Goal: Information Seeking & Learning: Compare options

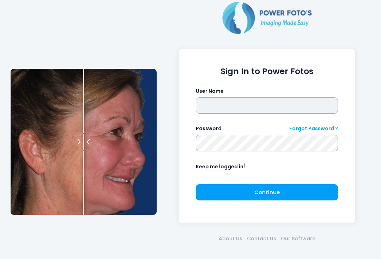
type input "**********"
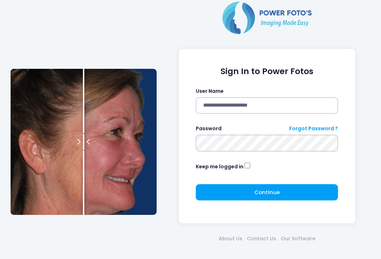
click button "submit" at bounding box center [0, 0] width 0 height 0
click at [284, 191] on button "Continue Please wait..." at bounding box center [267, 192] width 142 height 16
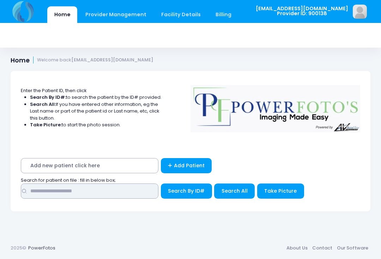
click at [136, 189] on input "text" at bounding box center [89, 190] width 137 height 15
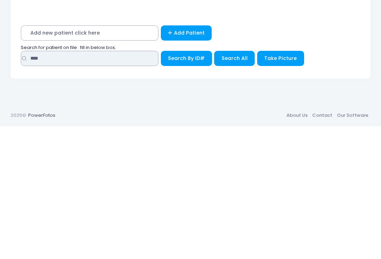
type input "****"
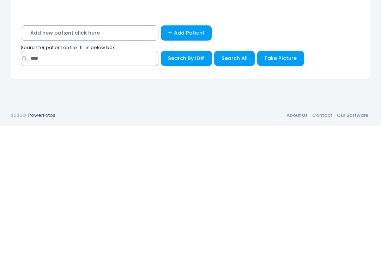
click at [233, 183] on button "Search All" at bounding box center [234, 190] width 41 height 15
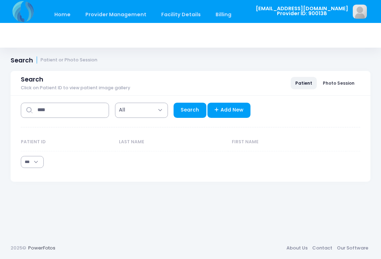
select select "***"
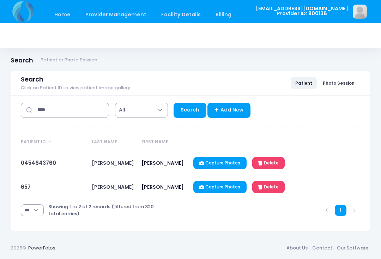
click at [24, 185] on link "657" at bounding box center [26, 186] width 10 height 7
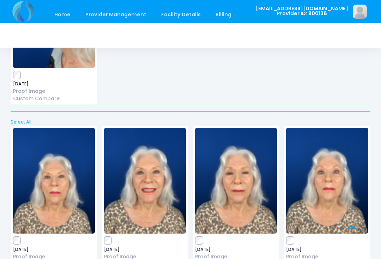
scroll to position [462, 0]
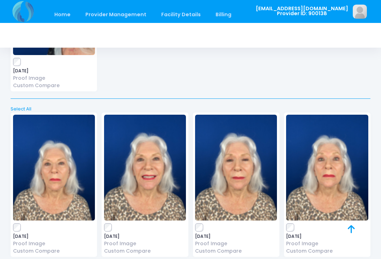
click at [23, 224] on label at bounding box center [54, 227] width 82 height 7
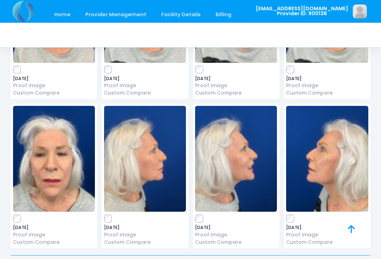
scroll to position [0, 0]
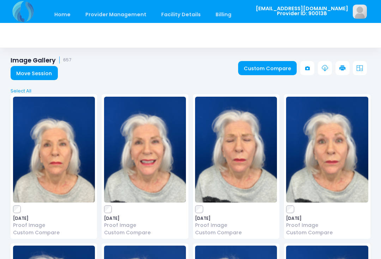
click at [269, 67] on link "Custom Compare" at bounding box center [267, 68] width 59 height 14
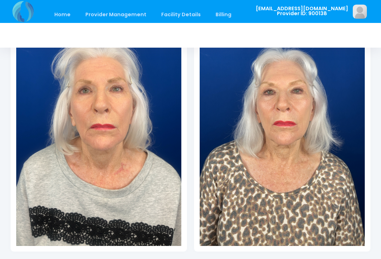
scroll to position [172, 0]
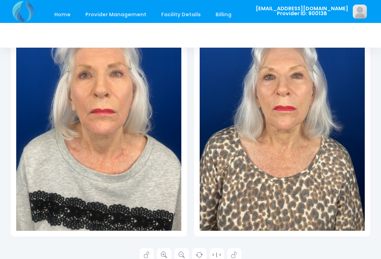
click at [165, 252] on icon at bounding box center [164, 255] width 6 height 6
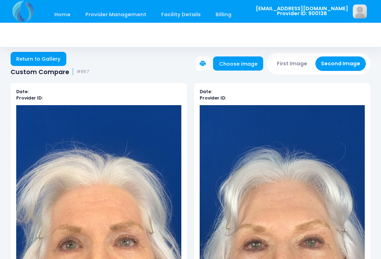
scroll to position [0, 0]
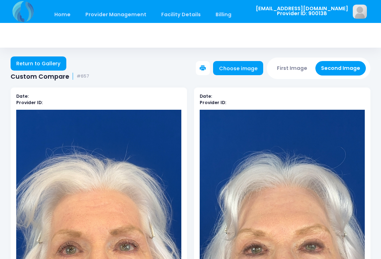
click at [298, 66] on button "First Image" at bounding box center [292, 68] width 42 height 14
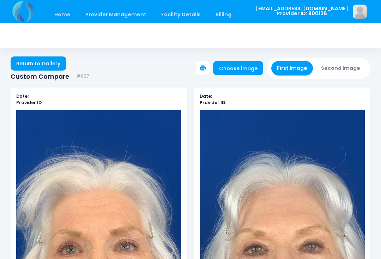
click at [251, 68] on link "Choose image" at bounding box center [238, 68] width 50 height 14
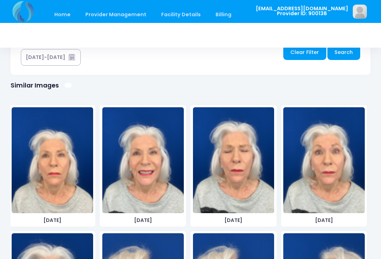
scroll to position [423, 0]
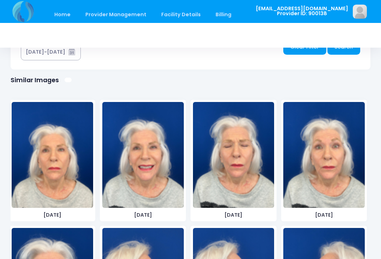
click at [257, 178] on img at bounding box center [233, 155] width 81 height 106
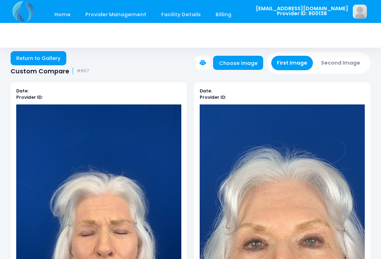
scroll to position [5, 0]
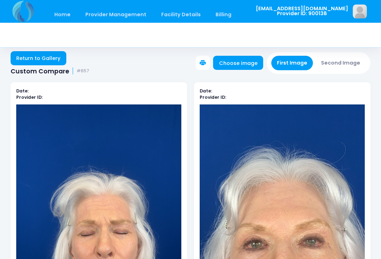
click at [346, 63] on button "Second Image" at bounding box center [340, 63] width 51 height 14
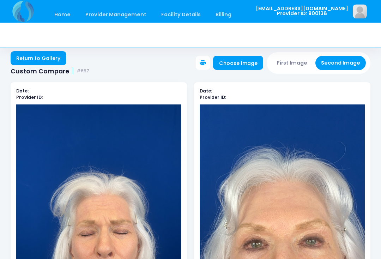
click at [242, 65] on link "Choose image" at bounding box center [238, 63] width 50 height 14
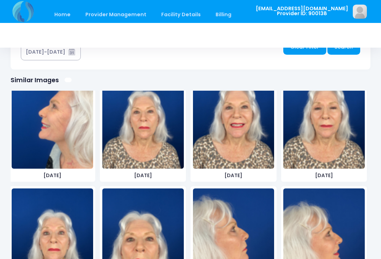
scroll to position [304, 0]
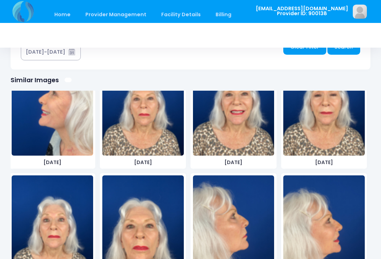
click at [339, 129] on img at bounding box center [323, 103] width 81 height 106
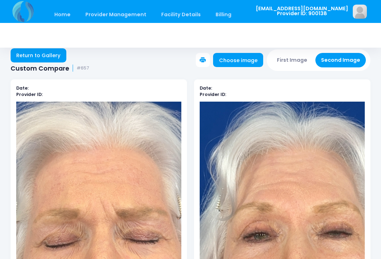
scroll to position [0, 0]
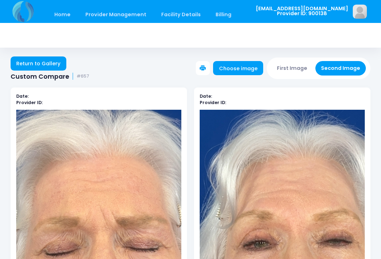
click at [347, 69] on button "Second Image" at bounding box center [340, 68] width 51 height 14
click at [250, 70] on link "Choose image" at bounding box center [238, 68] width 50 height 14
click at [297, 69] on button "First Image" at bounding box center [292, 68] width 42 height 14
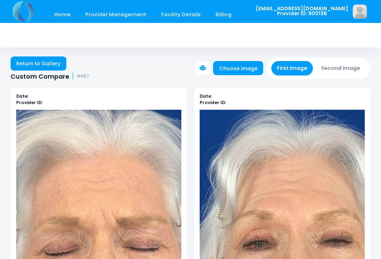
click at [252, 68] on link "Choose image" at bounding box center [238, 68] width 50 height 14
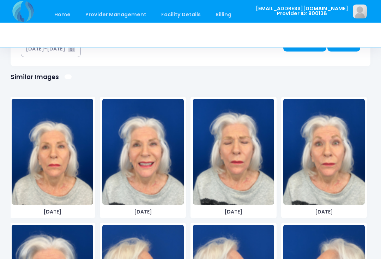
scroll to position [440, 0]
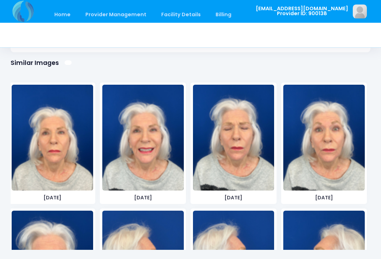
click at [336, 154] on img at bounding box center [323, 138] width 81 height 106
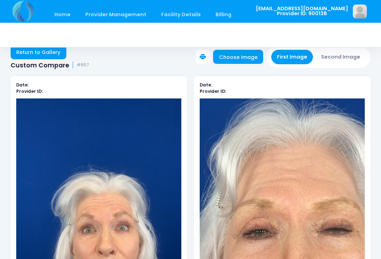
scroll to position [11, 0]
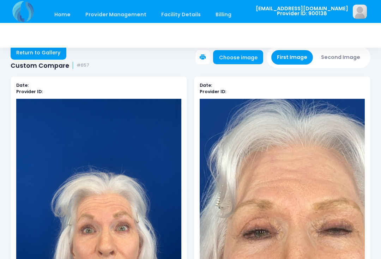
click at [348, 59] on button "Second Image" at bounding box center [340, 57] width 51 height 14
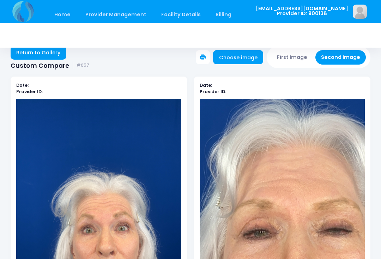
click at [241, 55] on link "Choose image" at bounding box center [238, 57] width 50 height 14
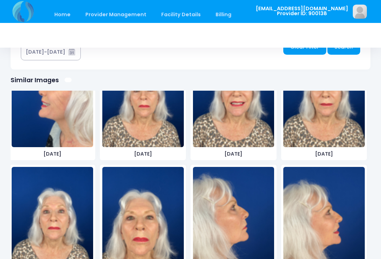
scroll to position [315, 0]
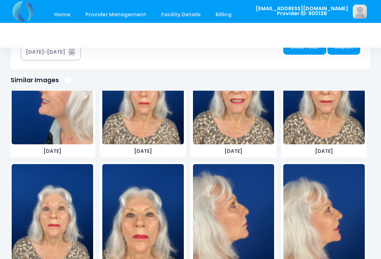
click at [74, 224] on img at bounding box center [52, 217] width 81 height 106
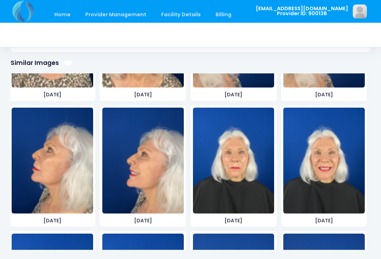
scroll to position [481, 0]
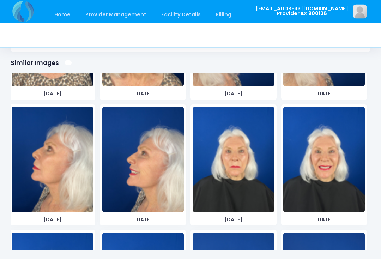
click at [335, 162] on img at bounding box center [323, 160] width 81 height 106
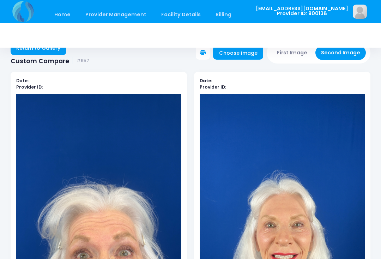
scroll to position [0, 0]
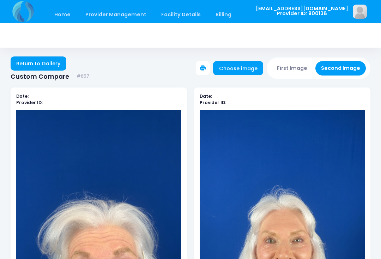
click at [304, 73] on button "First Image" at bounding box center [292, 68] width 42 height 14
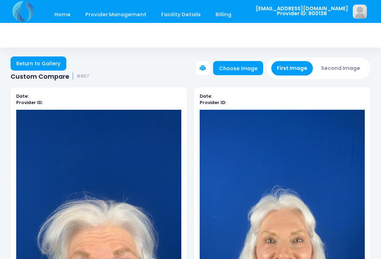
click at [252, 68] on link "Choose image" at bounding box center [238, 68] width 50 height 14
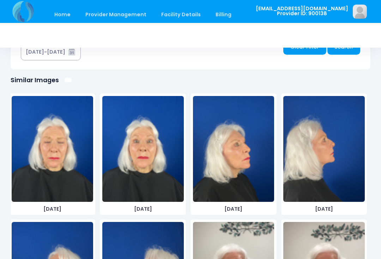
scroll to position [647, 0]
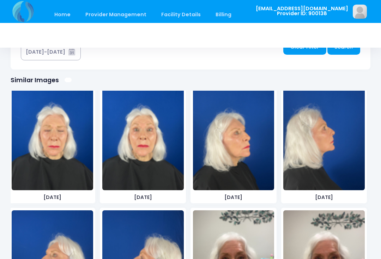
click at [159, 158] on img at bounding box center [142, 137] width 81 height 106
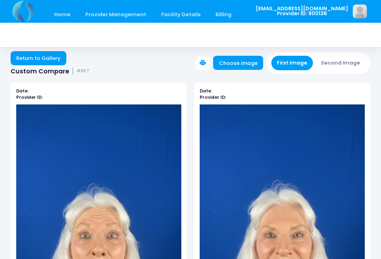
scroll to position [0, 0]
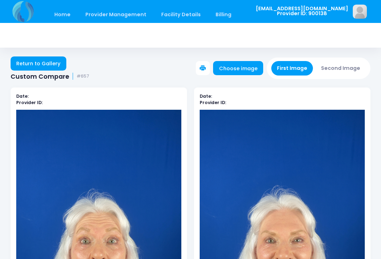
click at [302, 69] on button "First Image" at bounding box center [292, 68] width 42 height 14
click at [252, 68] on link "Choose image" at bounding box center [238, 68] width 50 height 14
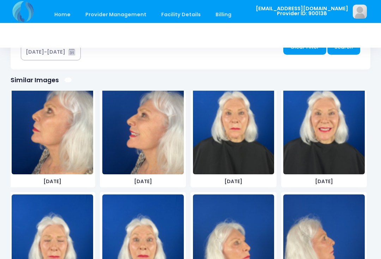
scroll to position [537, 0]
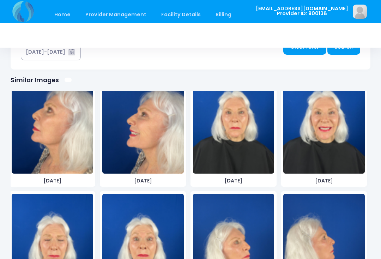
click at [251, 143] on img at bounding box center [233, 121] width 81 height 106
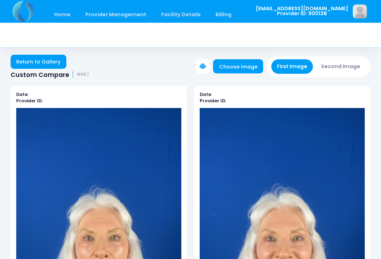
scroll to position [1, 0]
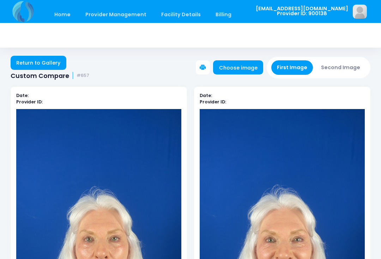
click at [351, 68] on button "Second Image" at bounding box center [340, 67] width 51 height 14
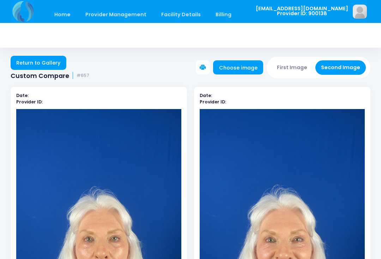
click at [245, 67] on link "Choose image" at bounding box center [238, 67] width 50 height 14
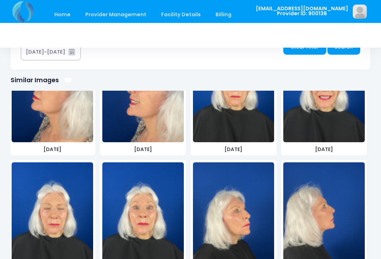
scroll to position [569, 0]
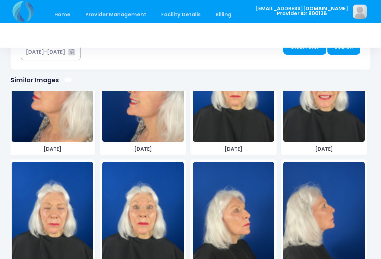
click at [73, 221] on img at bounding box center [52, 215] width 81 height 106
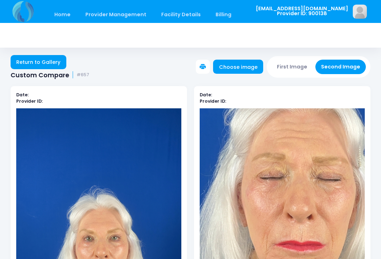
scroll to position [0, 0]
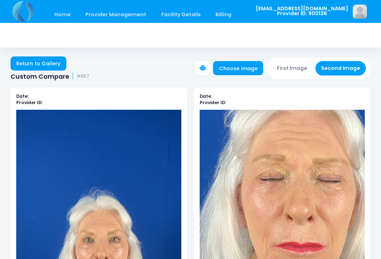
click at [295, 71] on button "First Image" at bounding box center [292, 68] width 42 height 14
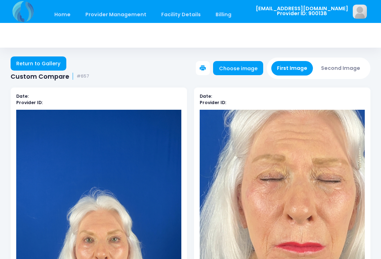
click at [249, 67] on link "Choose image" at bounding box center [238, 68] width 50 height 14
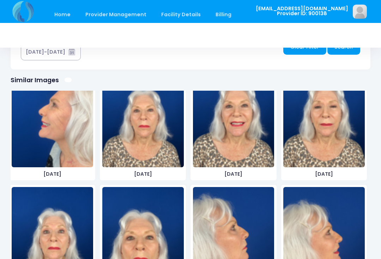
scroll to position [288, 0]
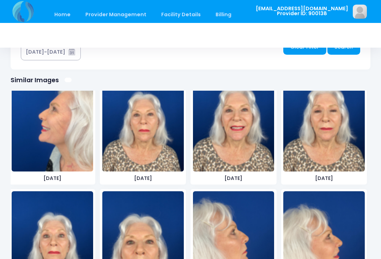
click at [151, 142] on img at bounding box center [142, 119] width 81 height 106
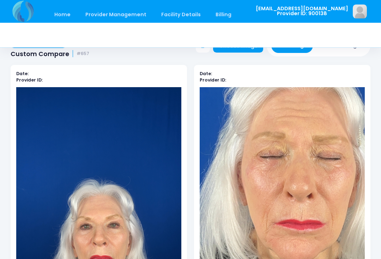
scroll to position [0, 0]
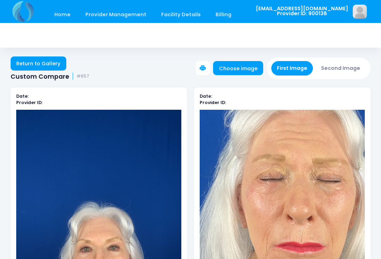
click at [344, 70] on button "Second Image" at bounding box center [340, 68] width 51 height 14
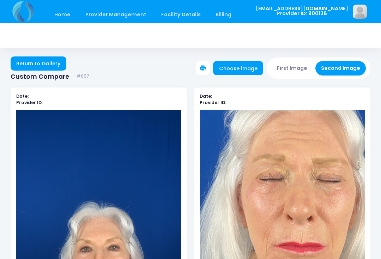
click at [254, 69] on link "Choose image" at bounding box center [238, 68] width 50 height 14
click at [292, 71] on button "First Image" at bounding box center [292, 68] width 42 height 14
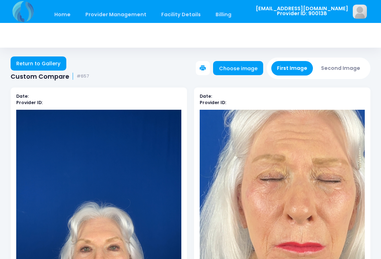
click at [249, 67] on link "Choose image" at bounding box center [238, 68] width 50 height 14
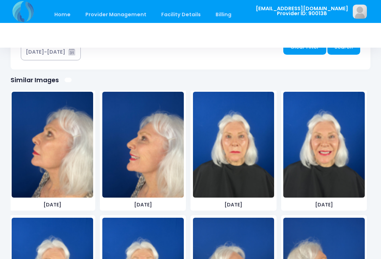
scroll to position [523, 0]
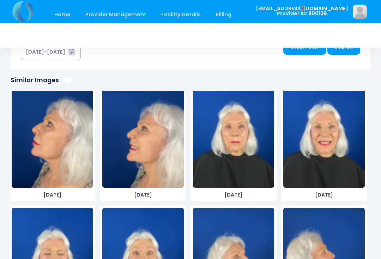
click at [233, 154] on img at bounding box center [233, 135] width 81 height 106
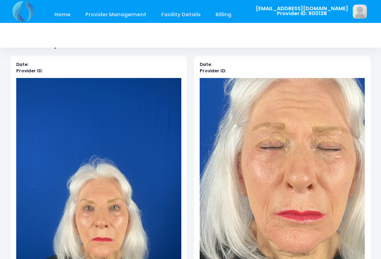
scroll to position [0, 0]
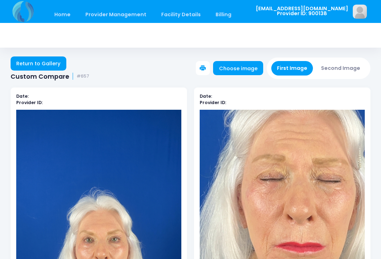
click at [347, 67] on button "Second Image" at bounding box center [340, 68] width 51 height 14
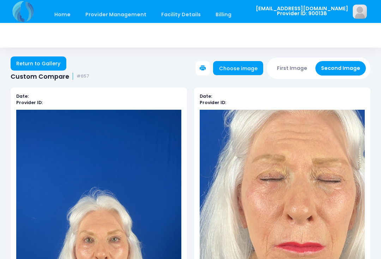
click at [256, 69] on link "Choose image" at bounding box center [238, 68] width 50 height 14
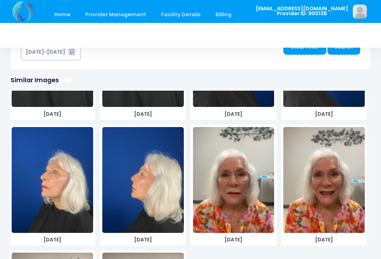
scroll to position [742, 0]
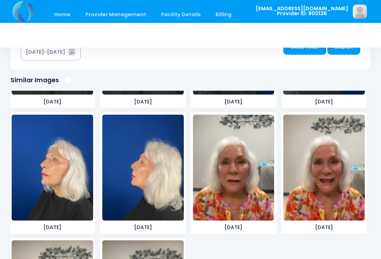
click at [241, 183] on img at bounding box center [233, 168] width 81 height 106
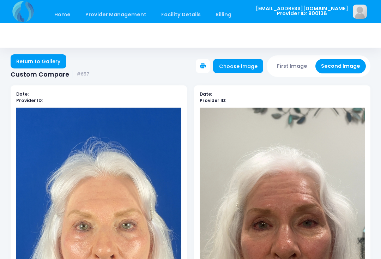
scroll to position [0, 0]
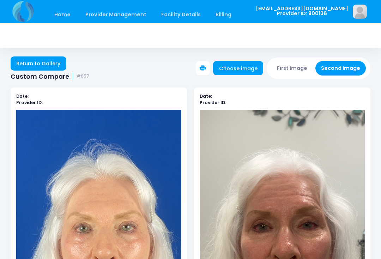
click at [301, 67] on button "First Image" at bounding box center [292, 68] width 42 height 14
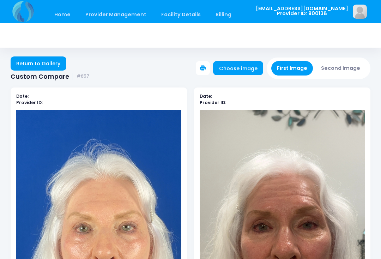
click at [250, 70] on link "Choose image" at bounding box center [238, 68] width 50 height 14
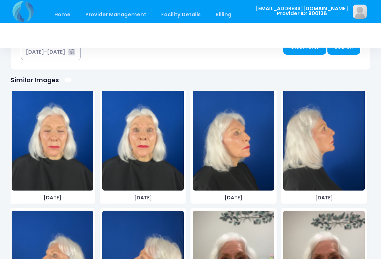
scroll to position [647, 0]
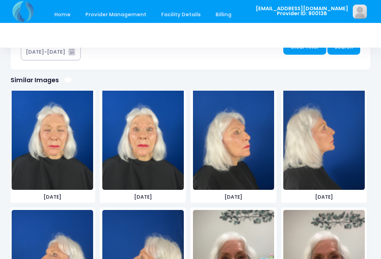
click at [159, 152] on img at bounding box center [142, 137] width 81 height 106
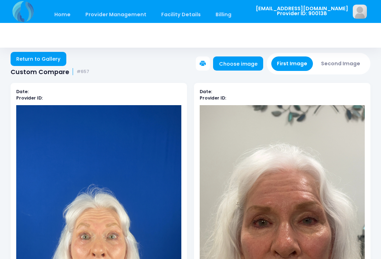
scroll to position [5, 0]
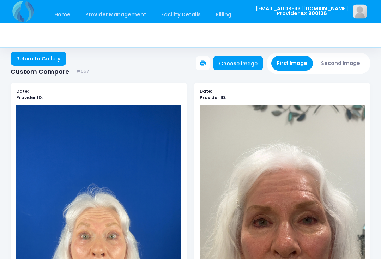
click at [347, 60] on button "Second Image" at bounding box center [340, 63] width 51 height 14
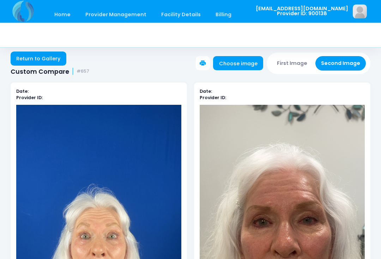
click at [250, 59] on link "Choose image" at bounding box center [238, 63] width 50 height 14
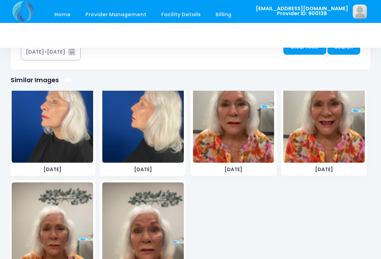
scroll to position [801, 0]
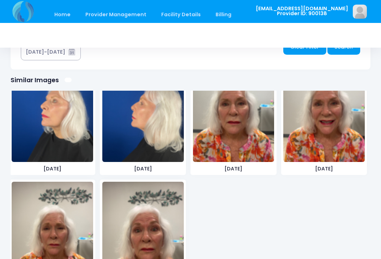
click at [142, 218] on img at bounding box center [142, 235] width 81 height 106
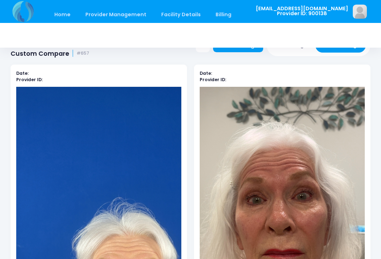
scroll to position [0, 0]
